Goal: Information Seeking & Learning: Learn about a topic

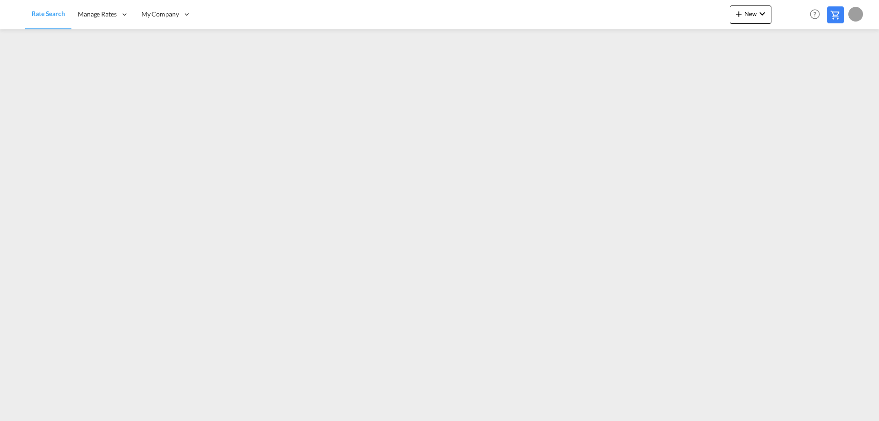
click at [652, 14] on div "Rate Search Manage Rates My Rate Files Sell Rates Shared Rates My Company" at bounding box center [439, 14] width 851 height 28
click at [59, 8] on link "Rate Search" at bounding box center [48, 15] width 46 height 30
click at [44, 19] on link "Rate Search" at bounding box center [48, 15] width 46 height 30
